Goal: Information Seeking & Learning: Learn about a topic

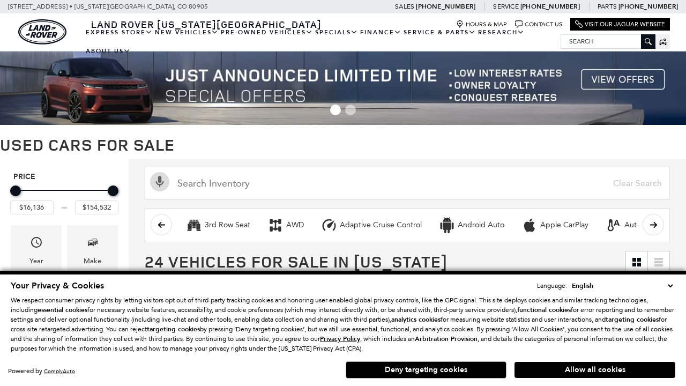
scroll to position [453, 0]
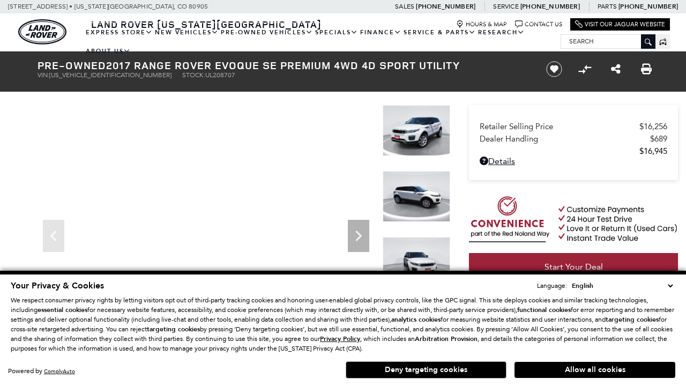
scroll to position [573, 0]
